Goal: Task Accomplishment & Management: Complete application form

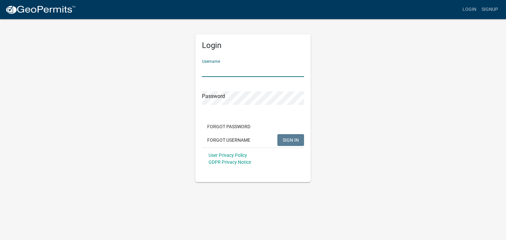
click at [248, 67] on input "Username" at bounding box center [253, 70] width 102 height 13
type input "[PERSON_NAME]"
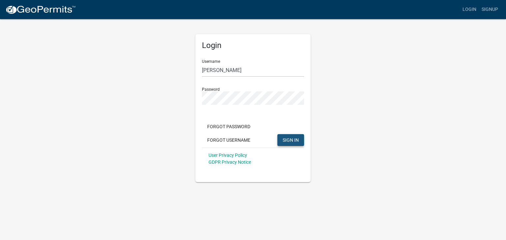
click at [292, 139] on span "SIGN IN" at bounding box center [290, 139] width 16 height 5
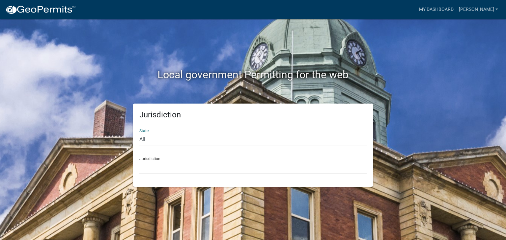
click at [145, 138] on select "All [US_STATE] [US_STATE] [US_STATE] [US_STATE] [US_STATE] [US_STATE] [US_STATE…" at bounding box center [252, 139] width 227 height 13
select select "[US_STATE]"
click at [139, 133] on select "All [US_STATE] [US_STATE] [US_STATE] [US_STATE] [US_STATE] [US_STATE] [US_STATE…" at bounding box center [252, 139] width 227 height 13
click at [152, 163] on select "[GEOGRAPHIC_DATA], [US_STATE][PERSON_NAME][GEOGRAPHIC_DATA], [US_STATE][PERSON_…" at bounding box center [252, 167] width 227 height 13
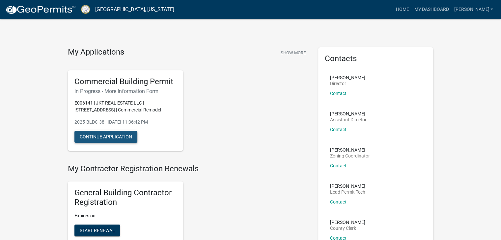
click at [115, 137] on button "Continue Application" at bounding box center [105, 137] width 63 height 12
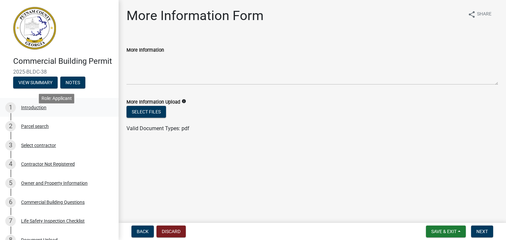
click at [37, 110] on div "Introduction" at bounding box center [33, 107] width 25 height 5
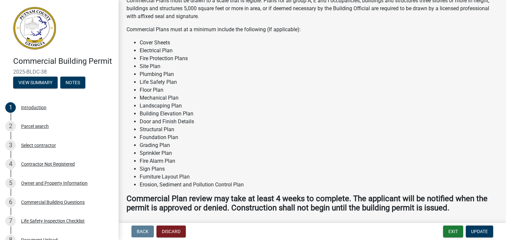
scroll to position [557, 0]
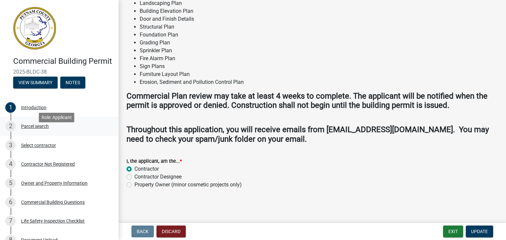
click at [45, 129] on div "Parcel search" at bounding box center [35, 126] width 28 height 5
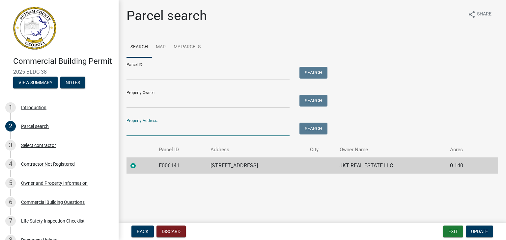
click at [168, 129] on input "Property Address:" at bounding box center [207, 129] width 163 height 13
type input "[STREET_ADDRESS]"
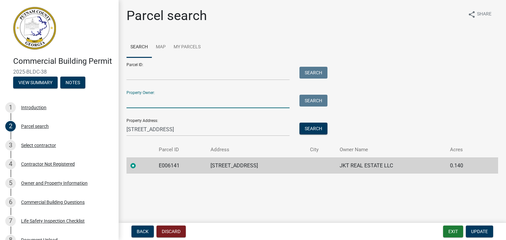
click at [178, 106] on input "Property Owner:" at bounding box center [207, 101] width 163 height 13
click at [29, 148] on div "Select contractor" at bounding box center [38, 145] width 35 height 5
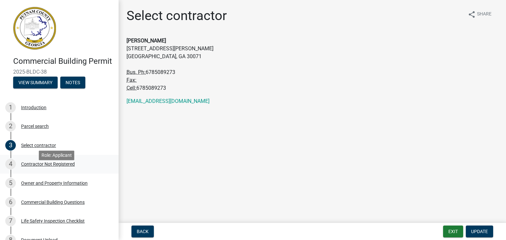
click at [62, 167] on div "Contractor Not Registered" at bounding box center [48, 164] width 54 height 5
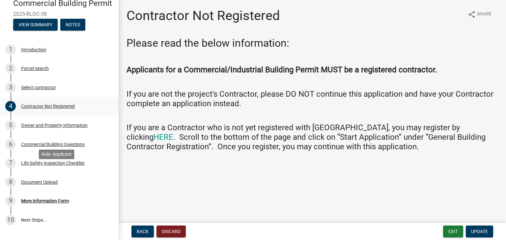
scroll to position [103, 0]
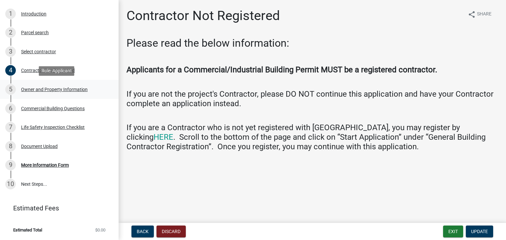
click at [76, 91] on div "Owner and Property Information" at bounding box center [54, 89] width 66 height 5
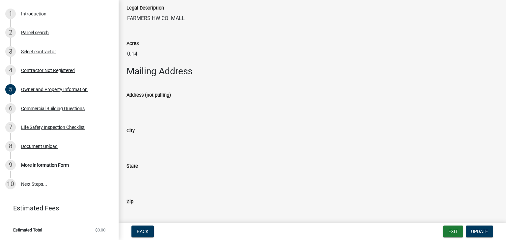
scroll to position [343, 0]
click at [155, 93] on label "Address (not pulling)" at bounding box center [148, 95] width 44 height 5
click at [155, 99] on input "Address (not pulling)" at bounding box center [311, 105] width 371 height 13
click at [151, 107] on input "Address (not pulling)" at bounding box center [311, 105] width 371 height 13
click at [151, 108] on input "Address (not pulling)" at bounding box center [311, 105] width 371 height 13
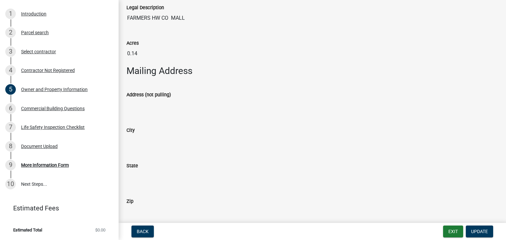
click at [151, 108] on input "Address (not pulling)" at bounding box center [311, 105] width 371 height 13
click at [141, 104] on input "Address (not pulling)" at bounding box center [311, 105] width 371 height 13
click at [151, 105] on input "Address (not pulling)" at bounding box center [311, 105] width 371 height 13
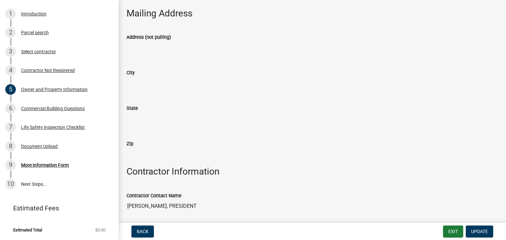
scroll to position [401, 0]
click at [138, 76] on input "City" at bounding box center [311, 82] width 371 height 13
click at [139, 83] on input "City" at bounding box center [311, 82] width 371 height 13
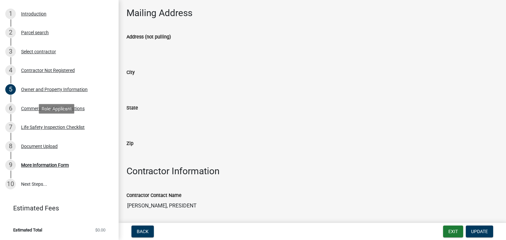
scroll to position [0, 0]
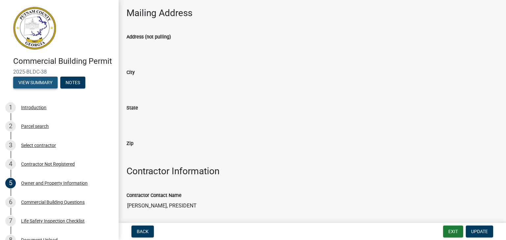
click at [38, 89] on button "View Summary" at bounding box center [35, 83] width 44 height 12
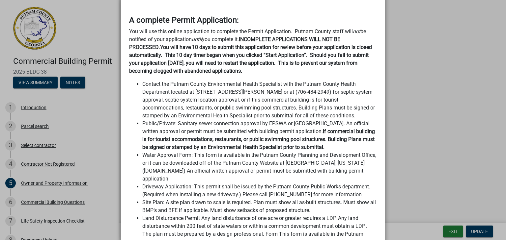
scroll to position [274, 0]
click at [72, 213] on ngb-modal-window "Summary × Printer Friendly Introduction Parcel search Select contractor Contrac…" at bounding box center [253, 120] width 506 height 240
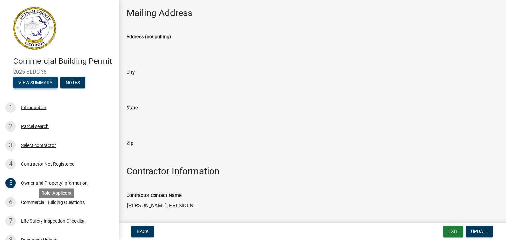
scroll to position [103, 0]
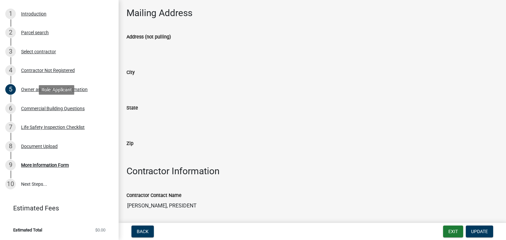
click at [73, 106] on div "Commercial Building Questions" at bounding box center [53, 108] width 64 height 5
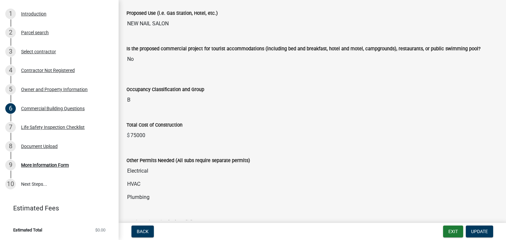
scroll to position [0, 0]
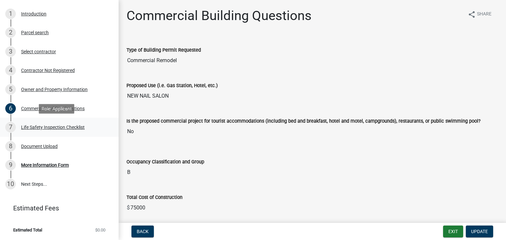
click at [48, 130] on div "7 Life Safety Inspection Checklist" at bounding box center [56, 127] width 103 height 11
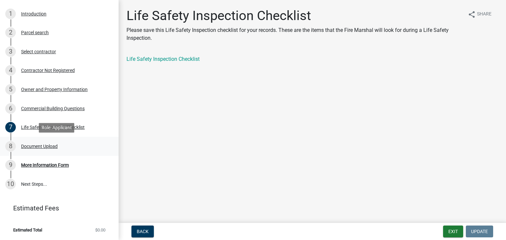
click at [46, 143] on div "8 Document Upload" at bounding box center [56, 146] width 103 height 11
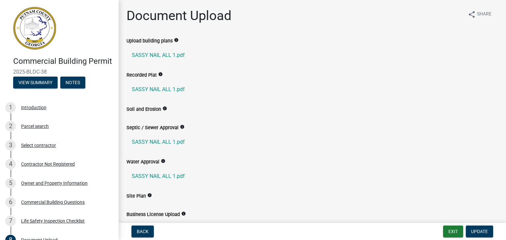
click at [27, 20] on img at bounding box center [34, 28] width 43 height 43
click at [43, 26] on img at bounding box center [34, 28] width 43 height 43
click at [45, 89] on button "View Summary" at bounding box center [35, 83] width 44 height 12
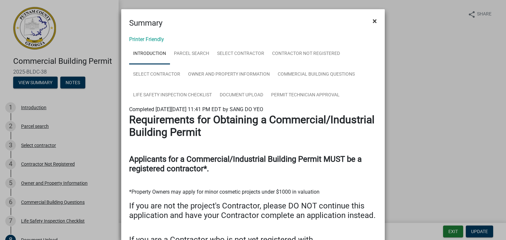
click at [374, 22] on span "×" at bounding box center [374, 20] width 4 height 9
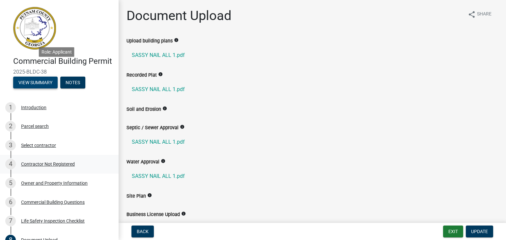
scroll to position [103, 0]
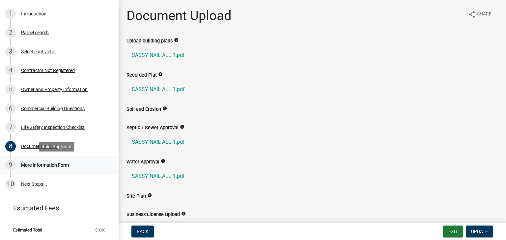
click at [48, 163] on div "More Information Form" at bounding box center [45, 165] width 48 height 5
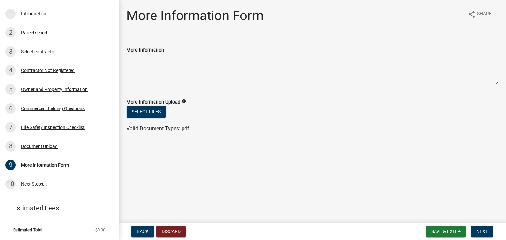
click at [183, 100] on icon "info" at bounding box center [183, 101] width 5 height 5
click at [45, 69] on div "Contractor Not Registered" at bounding box center [48, 70] width 54 height 5
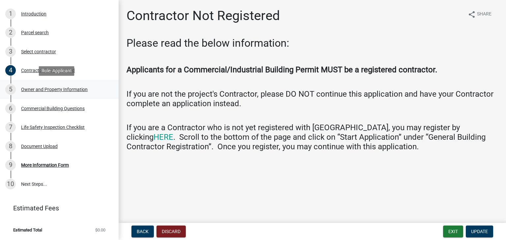
click at [41, 89] on div "Owner and Property Information" at bounding box center [54, 89] width 66 height 5
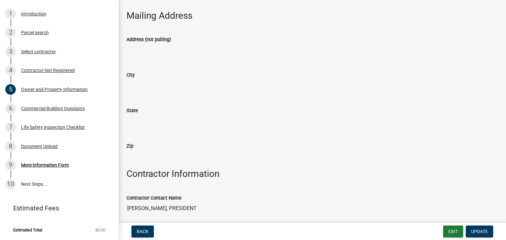
scroll to position [398, 0]
click at [141, 51] on input "Address (not pulling)" at bounding box center [311, 50] width 371 height 13
click at [471, 229] on span "Update" at bounding box center [479, 231] width 17 height 5
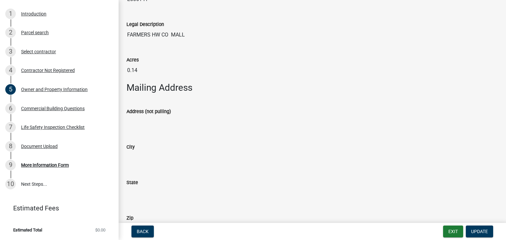
click at [176, 143] on div "City" at bounding box center [311, 147] width 371 height 8
click at [48, 108] on div "Commercial Building Questions" at bounding box center [53, 108] width 64 height 5
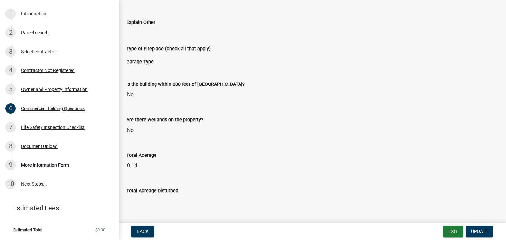
scroll to position [1432, 0]
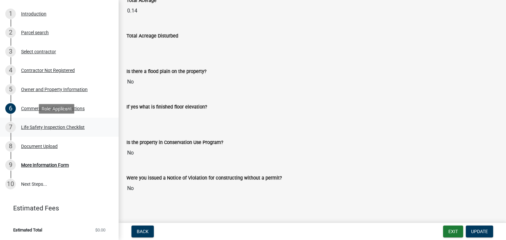
click at [66, 127] on div "Life Safety Inspection Checklist" at bounding box center [53, 127] width 64 height 5
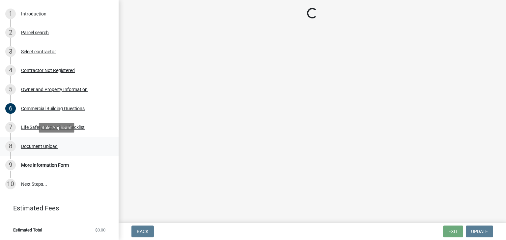
click at [49, 144] on div "Document Upload" at bounding box center [39, 146] width 37 height 5
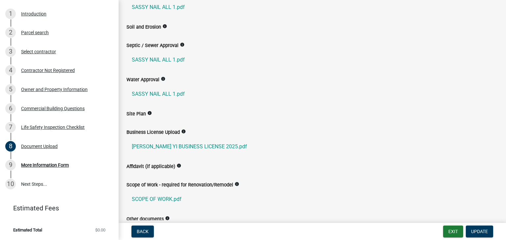
scroll to position [92, 0]
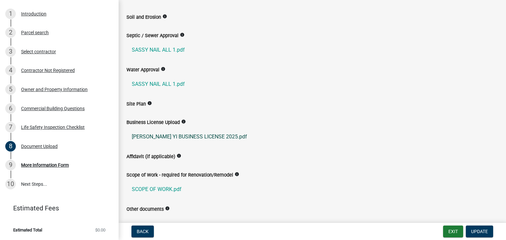
click at [206, 136] on link "[PERSON_NAME] YI BUSINESS LICENSE 2025.pdf" at bounding box center [311, 137] width 371 height 16
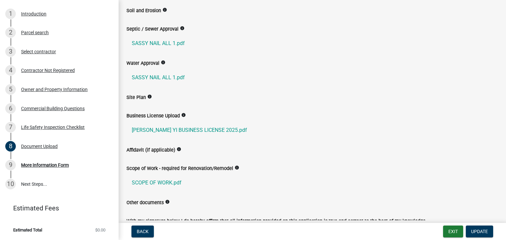
scroll to position [99, 0]
click at [178, 149] on icon "info" at bounding box center [178, 149] width 5 height 5
click at [153, 151] on label "Affidavit (if applicable)" at bounding box center [150, 150] width 49 height 5
click at [180, 150] on div "Affidavit (if applicable) info" at bounding box center [311, 150] width 371 height 8
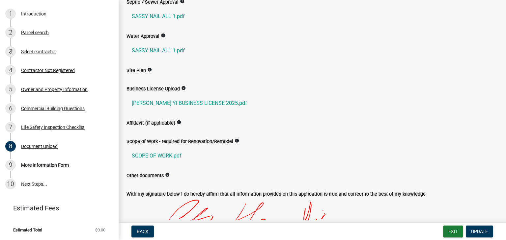
scroll to position [0, 0]
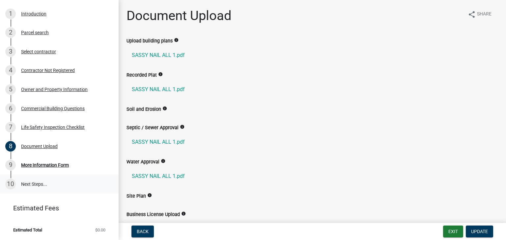
click at [27, 187] on link "10 Next Steps..." at bounding box center [59, 184] width 119 height 19
click at [13, 185] on div "10" at bounding box center [10, 184] width 11 height 11
click at [31, 166] on div "More Information Form" at bounding box center [45, 165] width 48 height 5
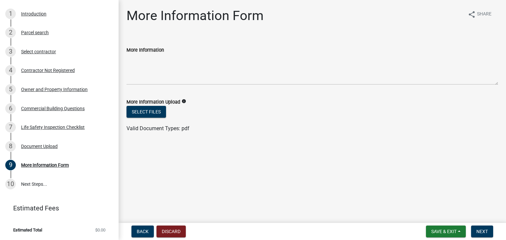
click at [150, 50] on label "More Information" at bounding box center [145, 50] width 38 height 5
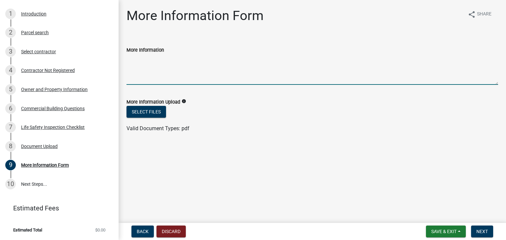
click at [150, 54] on textarea "More Information" at bounding box center [311, 69] width 371 height 31
click at [166, 77] on textarea "More Information" at bounding box center [311, 69] width 371 height 31
type textarea "N"
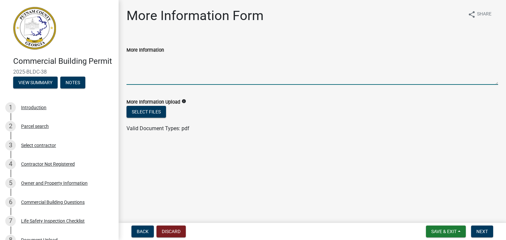
click at [245, 73] on textarea "More Information" at bounding box center [311, 69] width 371 height 31
click at [247, 67] on textarea "More Information" at bounding box center [311, 69] width 371 height 31
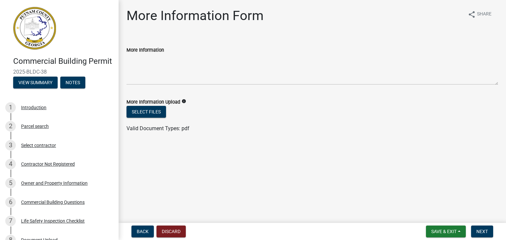
click at [55, 60] on h4 "Commercial Building Permit" at bounding box center [63, 62] width 100 height 10
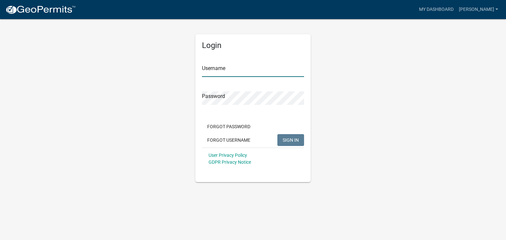
click at [223, 72] on input "Username" at bounding box center [253, 70] width 102 height 13
type input "[PERSON_NAME]"
click at [293, 136] on button "SIGN IN" at bounding box center [290, 140] width 27 height 12
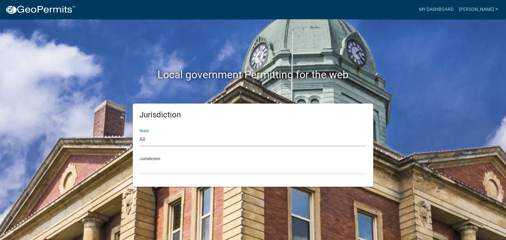
click at [290, 137] on select "All [US_STATE] [US_STATE] [US_STATE] [US_STATE] [US_STATE] [US_STATE] [US_STATE…" at bounding box center [252, 139] width 227 height 13
select select "[US_STATE]"
click at [139, 133] on select "All [US_STATE] [US_STATE] [US_STATE] [US_STATE] [US_STATE] [US_STATE] [US_STATE…" at bounding box center [252, 139] width 227 height 13
click at [162, 165] on select "[GEOGRAPHIC_DATA], [US_STATE][PERSON_NAME][GEOGRAPHIC_DATA], [US_STATE][PERSON_…" at bounding box center [252, 167] width 227 height 13
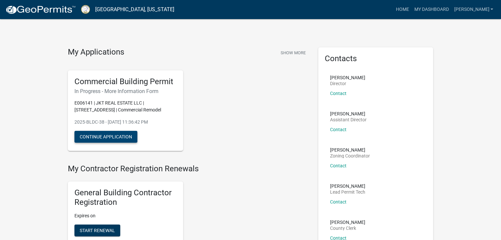
click at [99, 139] on button "Continue Application" at bounding box center [105, 137] width 63 height 12
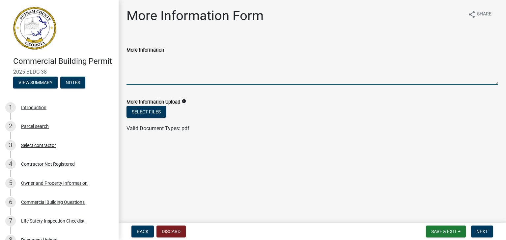
click at [162, 70] on textarea "More Information" at bounding box center [311, 69] width 371 height 31
click at [165, 79] on textarea "[STREET_ADDRESS][PERSON_NAME]" at bounding box center [311, 69] width 371 height 31
click at [172, 76] on textarea "[STREET_ADDRESS][PERSON_NAME]" at bounding box center [311, 69] width 371 height 31
click at [202, 63] on textarea "[STREET_ADDRESS][PERSON_NAME]" at bounding box center [311, 69] width 371 height 31
type textarea "[STREET_ADDRESS][PERSON_NAME]"
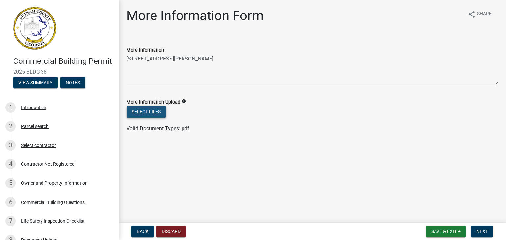
click at [140, 112] on button "Select files" at bounding box center [146, 112] width 40 height 12
click at [150, 114] on button "Select files" at bounding box center [146, 112] width 40 height 12
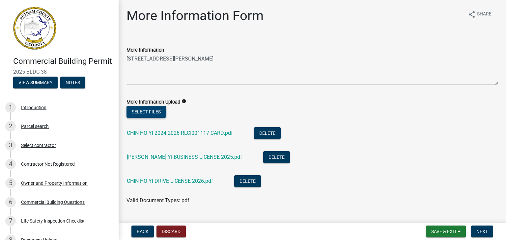
scroll to position [16, 0]
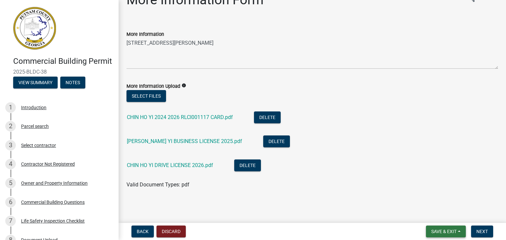
click at [451, 233] on span "Save & Exit" at bounding box center [443, 231] width 25 height 5
click at [444, 216] on button "Save & Exit" at bounding box center [439, 215] width 53 height 16
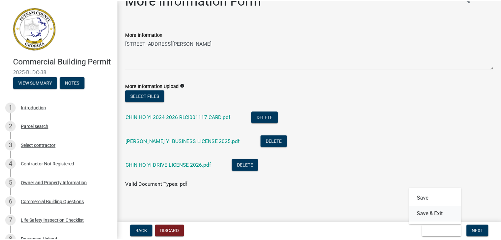
scroll to position [0, 0]
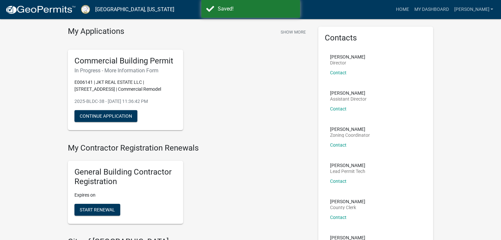
scroll to position [21, 0]
click at [86, 112] on button "Continue Application" at bounding box center [105, 116] width 63 height 12
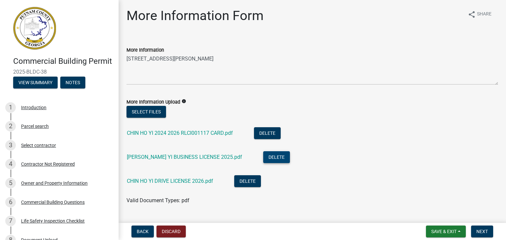
scroll to position [16, 0]
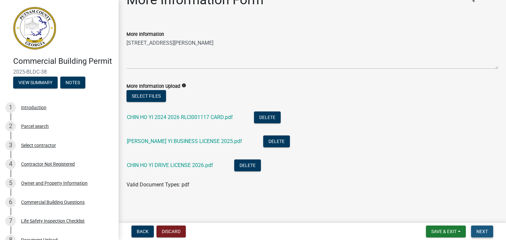
click at [482, 231] on span "Next" at bounding box center [482, 231] width 12 height 5
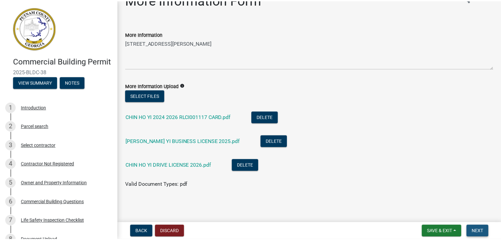
scroll to position [0, 0]
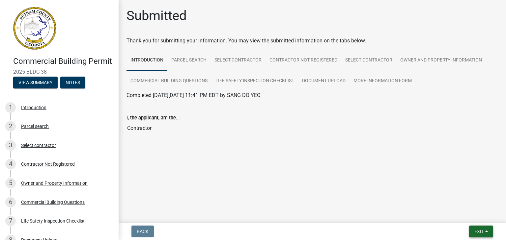
click at [483, 231] on span "Exit" at bounding box center [479, 231] width 10 height 5
click at [480, 229] on span "Exit" at bounding box center [479, 231] width 10 height 5
click at [466, 216] on button "Save & Exit" at bounding box center [466, 215] width 53 height 16
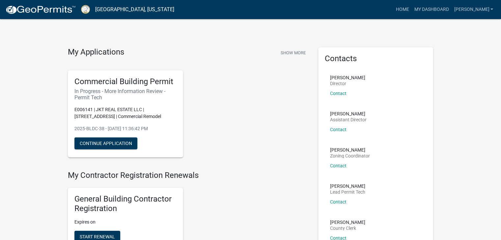
click at [282, 206] on div "General Building Contractor Registration Expires on Start Renewal" at bounding box center [188, 220] width 250 height 74
click at [122, 144] on button "Continue Application" at bounding box center [105, 144] width 63 height 12
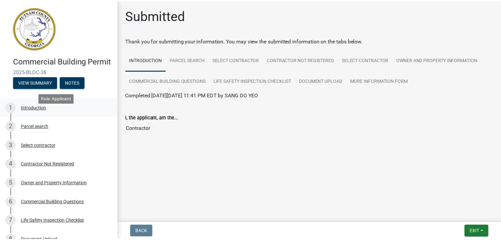
scroll to position [103, 0]
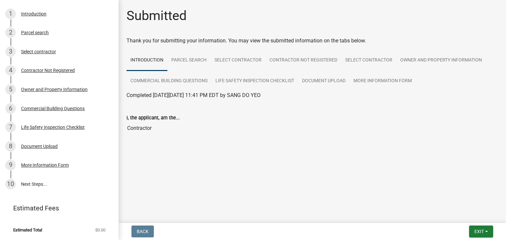
click at [201, 200] on main "Submitted Thank you for submitting your information. You may view the submitted…" at bounding box center [312, 110] width 387 height 221
click at [142, 129] on input "Contractor" at bounding box center [311, 128] width 371 height 13
click at [474, 236] on button "Exit" at bounding box center [481, 232] width 24 height 12
click at [456, 216] on button "Save & Exit" at bounding box center [466, 215] width 53 height 16
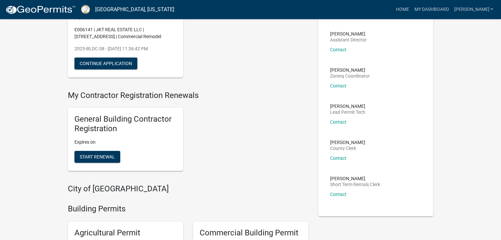
scroll to position [80, 0]
click at [102, 158] on span "Start Renewal" at bounding box center [97, 157] width 35 height 5
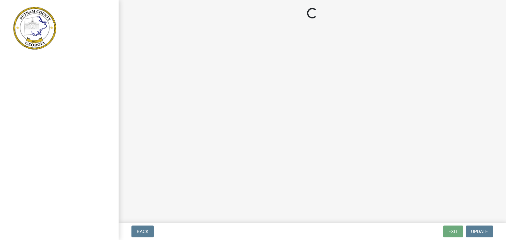
select select "GA"
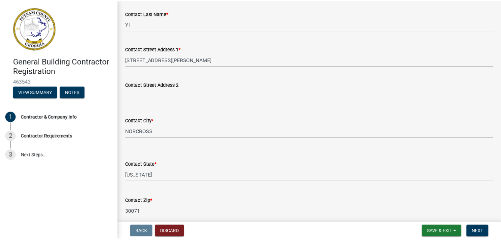
scroll to position [281, 0]
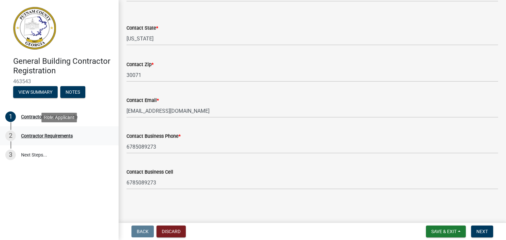
click at [58, 137] on div "Contractor Requirements" at bounding box center [47, 136] width 52 height 5
click at [16, 135] on div "2 Contractor Requirements" at bounding box center [56, 136] width 103 height 11
click at [54, 137] on div "Contractor Requirements" at bounding box center [47, 136] width 52 height 5
click at [42, 154] on link "3 Next Steps..." at bounding box center [59, 154] width 119 height 19
